Goal: Task Accomplishment & Management: Use online tool/utility

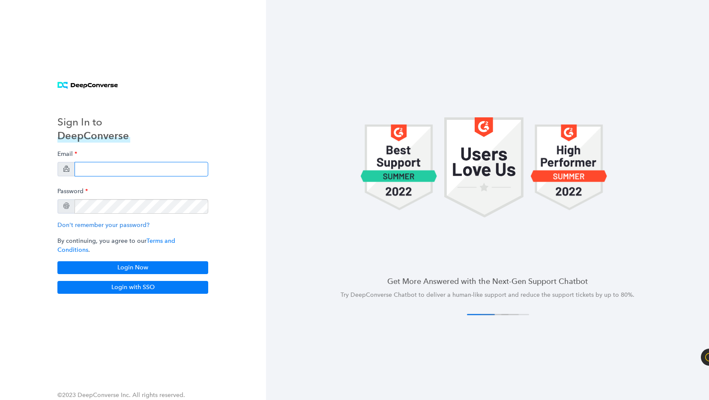
click at [105, 177] on input "email" at bounding box center [142, 169] width 134 height 15
type input "[PERSON_NAME][EMAIL_ADDRESS][DOMAIN_NAME]"
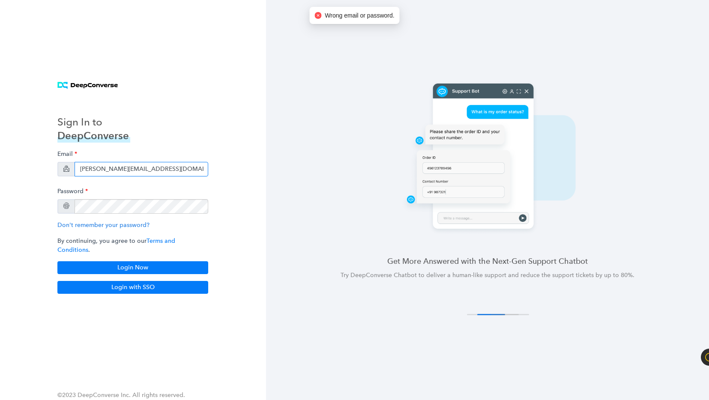
click at [162, 171] on input "[PERSON_NAME][EMAIL_ADDRESS][DOMAIN_NAME]" at bounding box center [142, 169] width 134 height 15
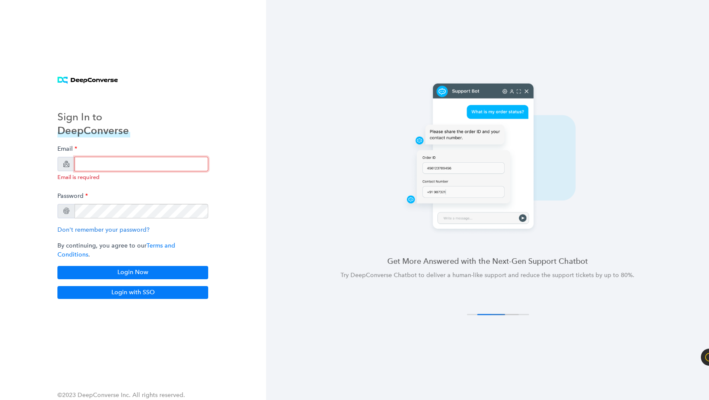
type input "[PERSON_NAME][EMAIL_ADDRESS][DOMAIN_NAME]"
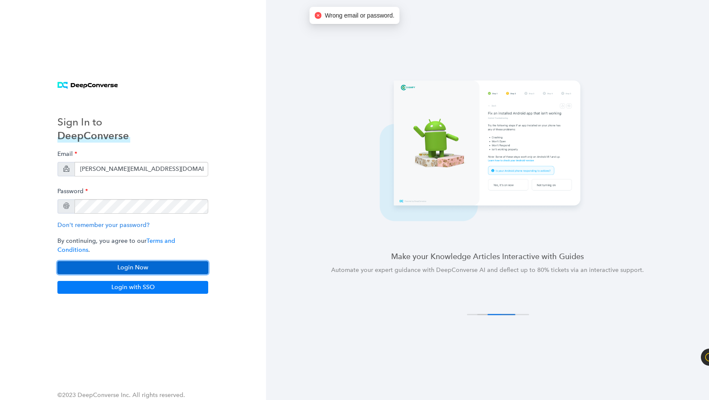
click at [122, 262] on button "Login Now" at bounding box center [132, 267] width 151 height 13
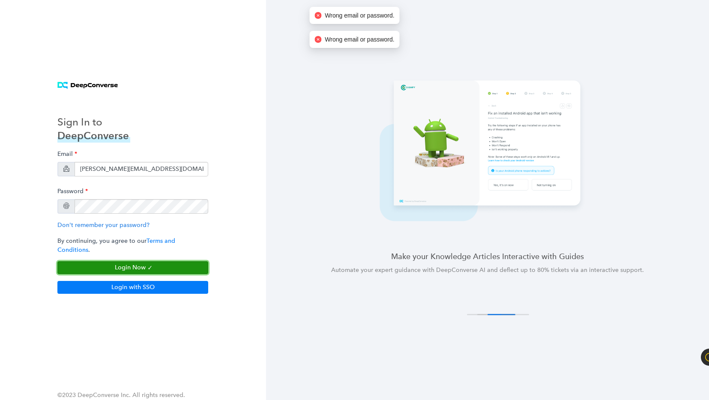
click at [122, 262] on button "Login Now" at bounding box center [132, 267] width 151 height 13
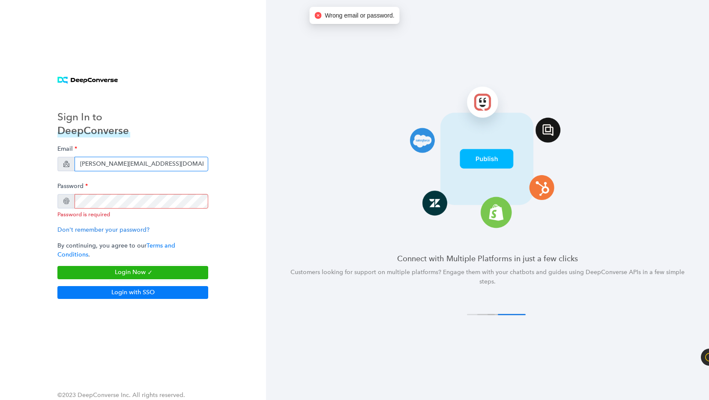
click at [173, 167] on input "[PERSON_NAME][EMAIL_ADDRESS][DOMAIN_NAME]" at bounding box center [142, 164] width 134 height 15
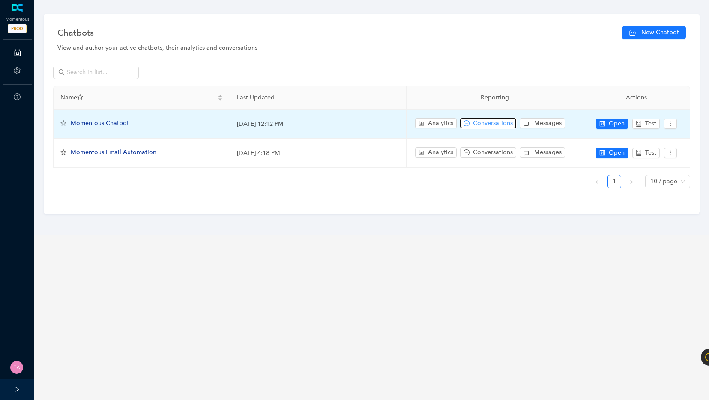
click at [494, 119] on span "Conversations" at bounding box center [493, 123] width 40 height 9
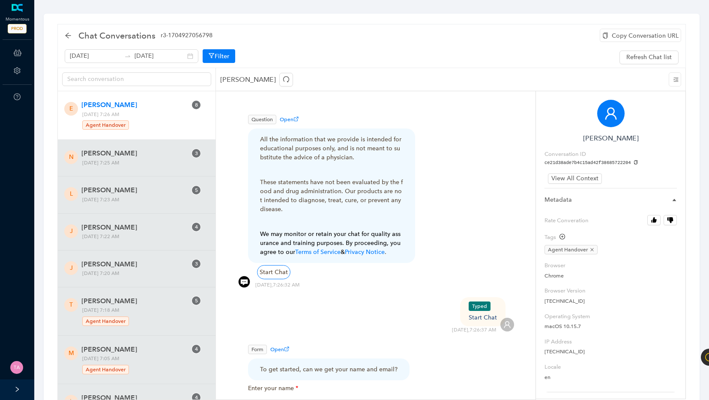
scroll to position [226, 0]
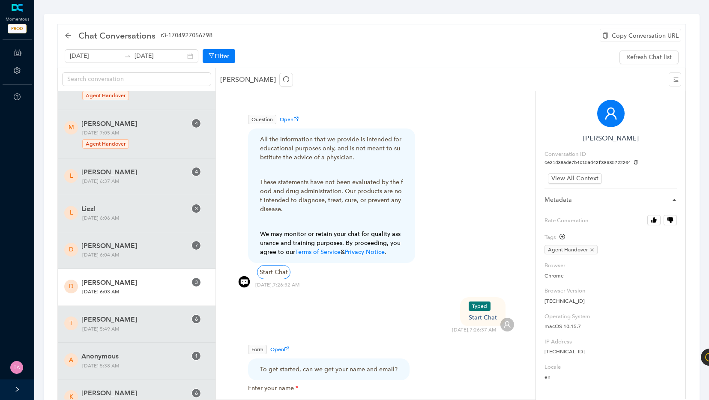
click at [137, 285] on span "David Norton" at bounding box center [133, 283] width 105 height 10
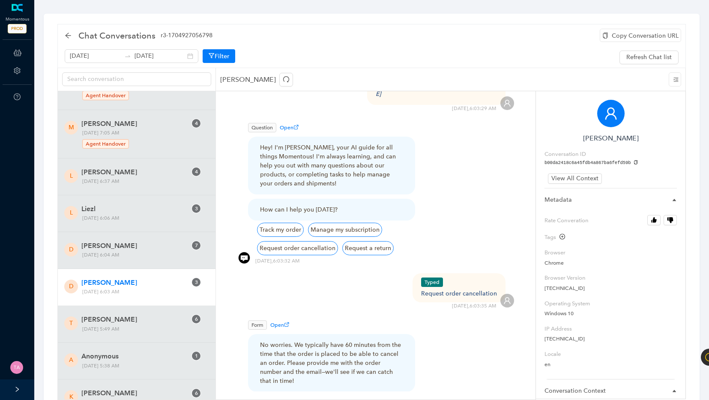
scroll to position [491, 0]
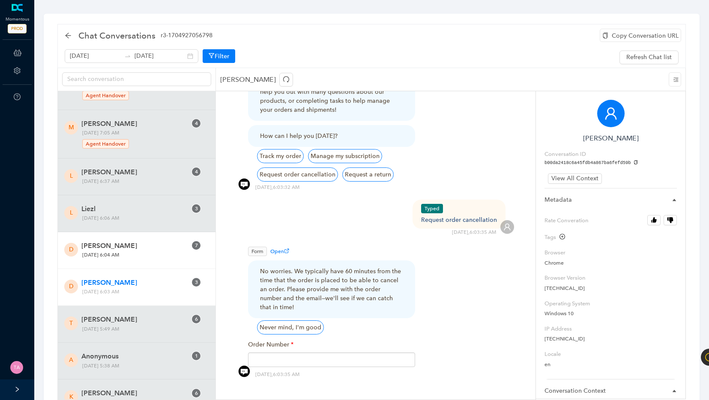
click at [146, 247] on span "David Norton" at bounding box center [133, 246] width 105 height 10
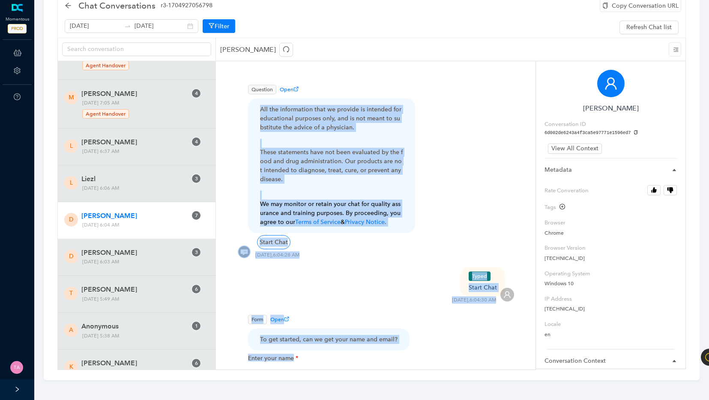
drag, startPoint x: 382, startPoint y: 299, endPoint x: 258, endPoint y: 113, distance: 223.5
copy div "All the information that we provide is intended for educational purposes only, …"
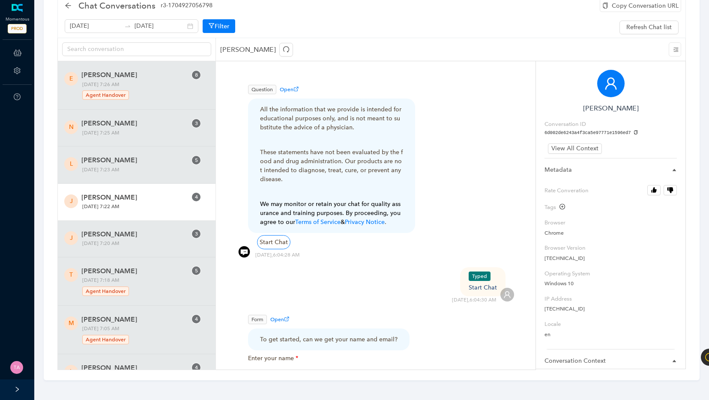
click at [153, 198] on span "Jerry" at bounding box center [133, 197] width 105 height 10
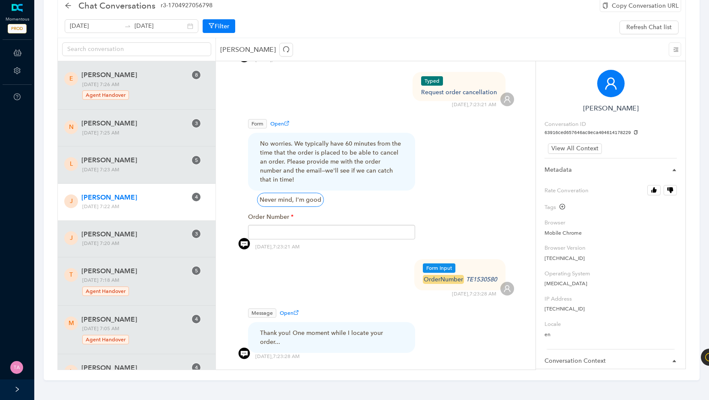
scroll to position [608, 0]
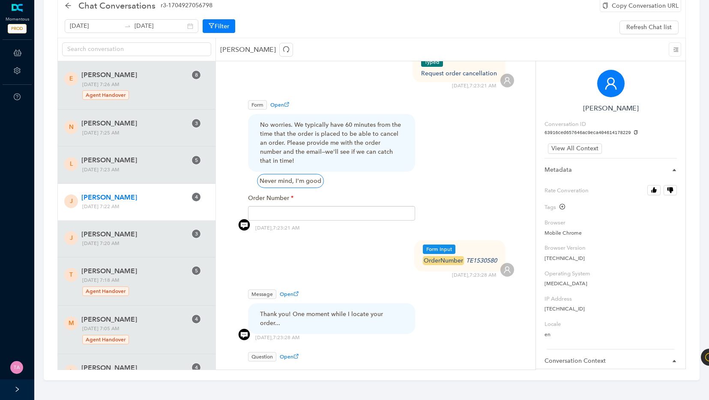
click at [480, 257] on icon "TE1530580" at bounding box center [481, 260] width 31 height 7
copy div "orderNumber TE1530580"
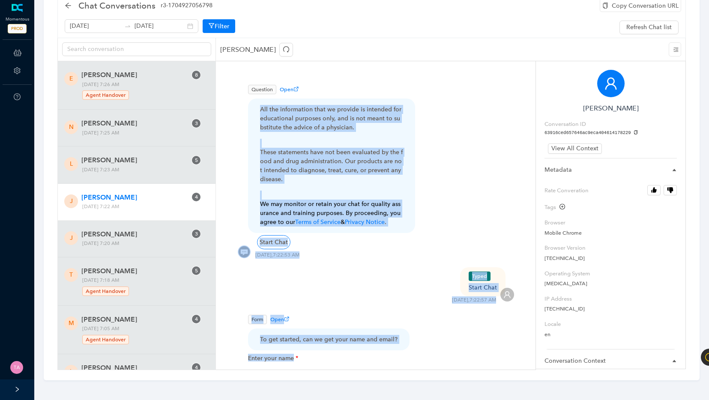
scroll to position [709, 0]
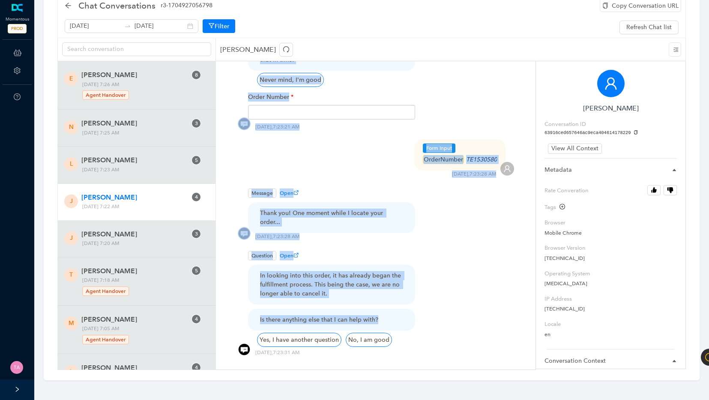
drag, startPoint x: 258, startPoint y: 106, endPoint x: 391, endPoint y: 293, distance: 228.7
copy div "All the information that we provide is intended for educational purposes only, …"
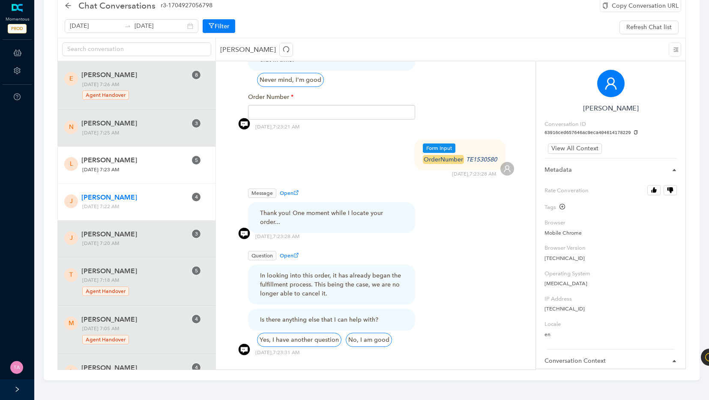
click at [110, 160] on span "Lewis Patsalos" at bounding box center [133, 160] width 105 height 10
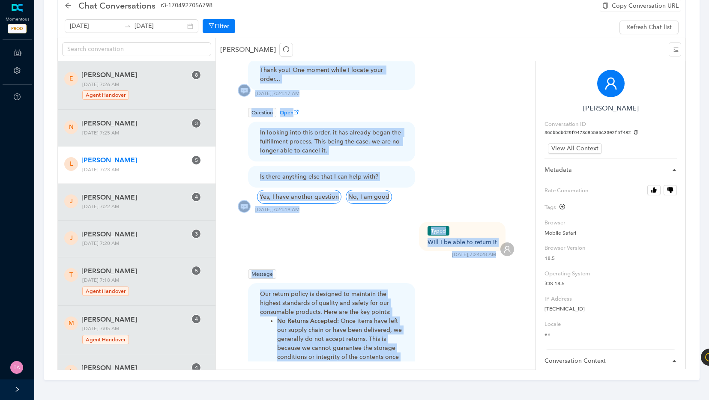
scroll to position [1076, 0]
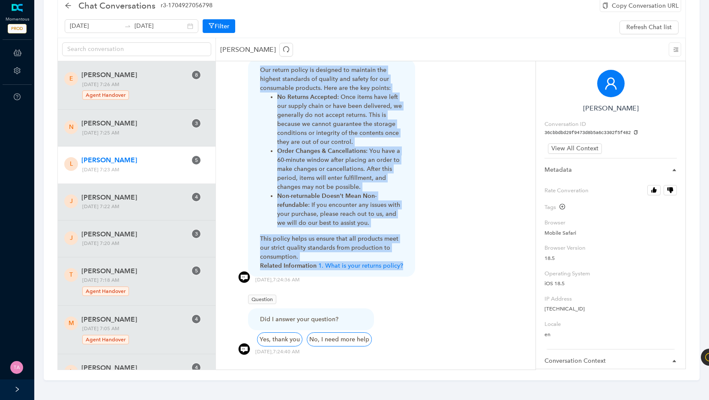
drag, startPoint x: 260, startPoint y: 107, endPoint x: 411, endPoint y: 243, distance: 203.0
copy div "All the information that we provide is intended for educational purposes only, …"
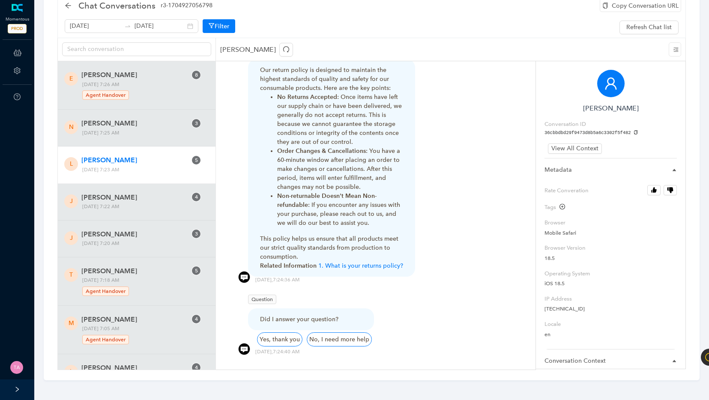
scroll to position [641, 0]
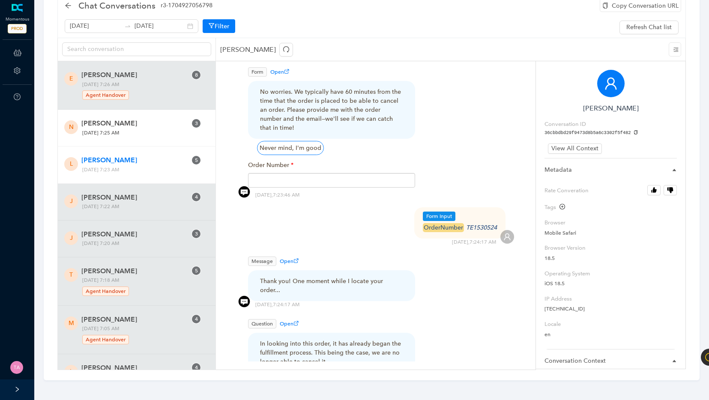
click at [131, 127] on span "Nic lamb" at bounding box center [133, 123] width 105 height 10
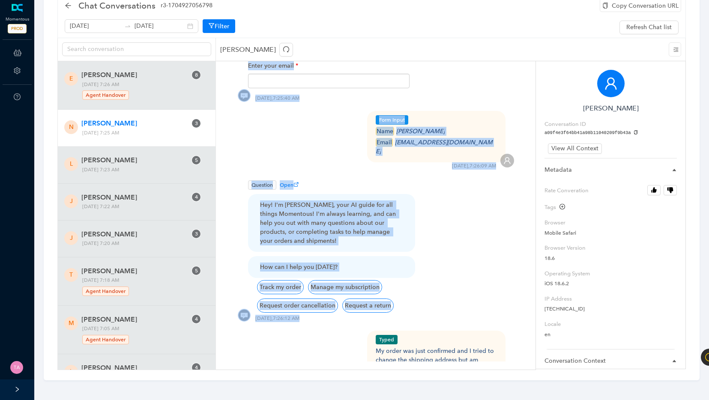
scroll to position [448, 0]
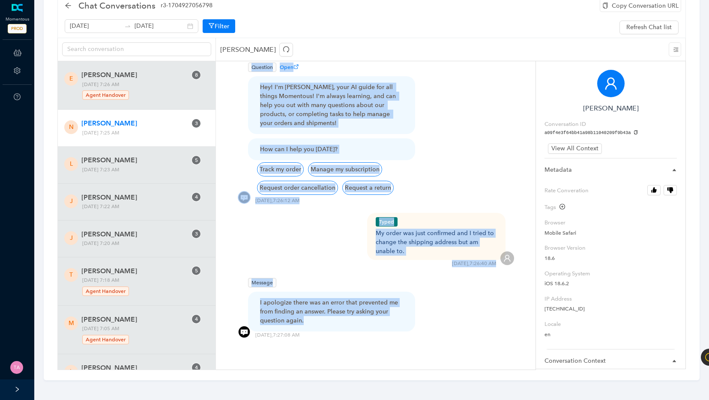
copy div "All the information that we provide is intended for educational purposes only, …"
drag, startPoint x: 258, startPoint y: 111, endPoint x: 389, endPoint y: 311, distance: 238.5
